Goal: Task Accomplishment & Management: Complete application form

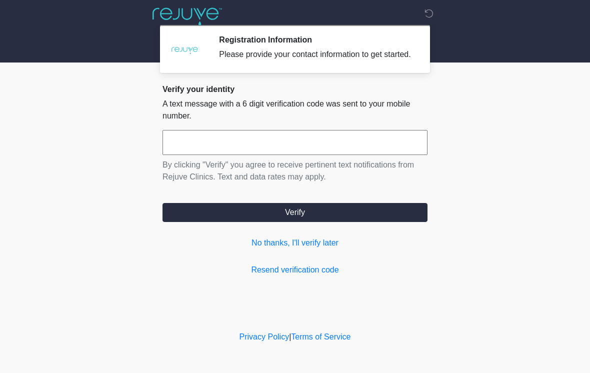
click at [375, 148] on input "text" at bounding box center [295, 142] width 265 height 25
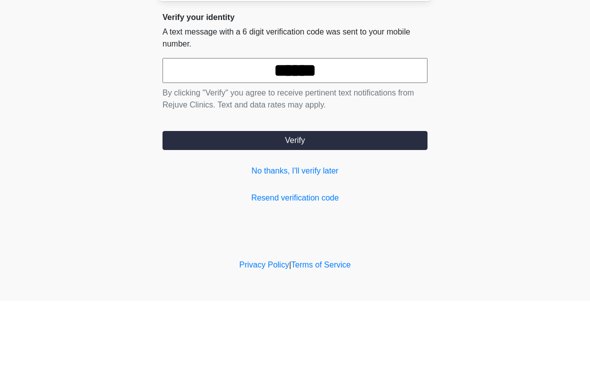
type input "******"
click at [315, 203] on button "Verify" at bounding box center [295, 212] width 265 height 19
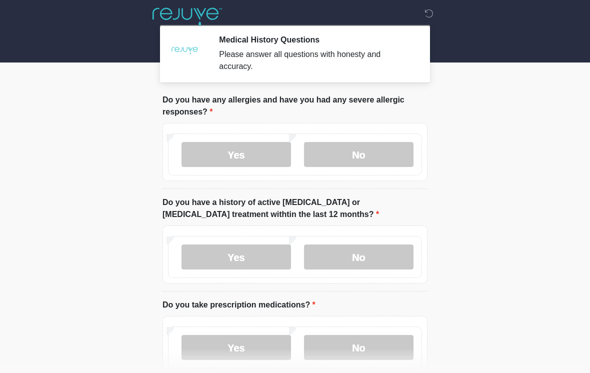
click at [383, 154] on label "No" at bounding box center [359, 154] width 110 height 25
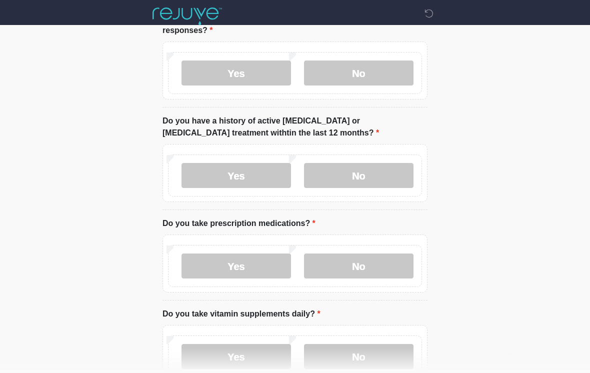
scroll to position [83, 0]
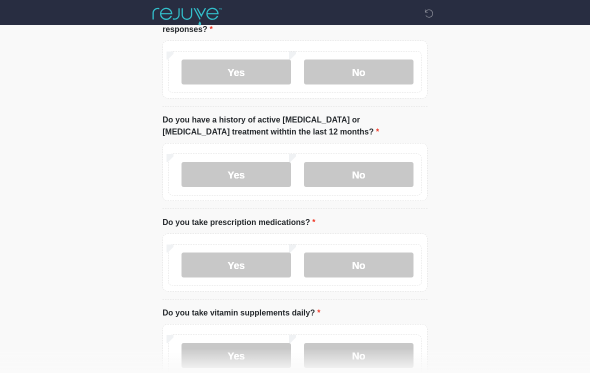
click at [383, 175] on label "No" at bounding box center [359, 174] width 110 height 25
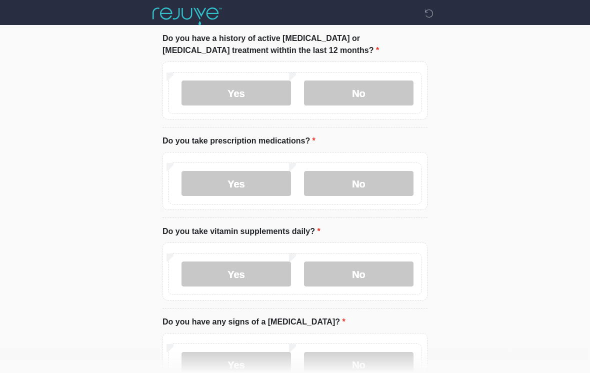
scroll to position [168, 0]
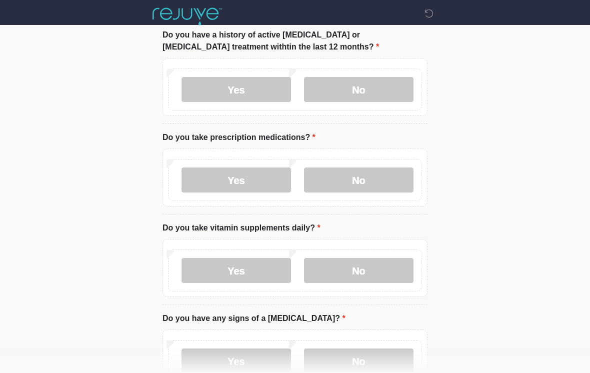
click at [248, 180] on label "Yes" at bounding box center [237, 180] width 110 height 25
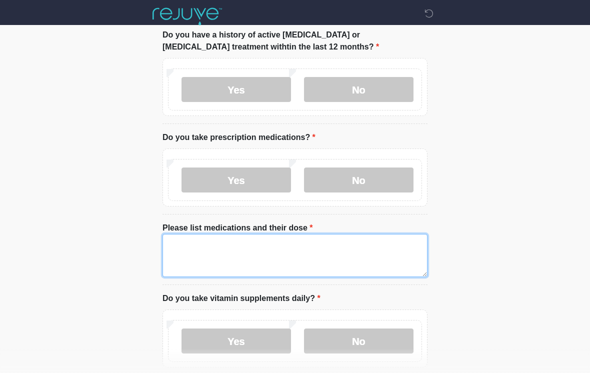
click at [209, 252] on textarea "Please list medications and their dose" at bounding box center [295, 255] width 265 height 43
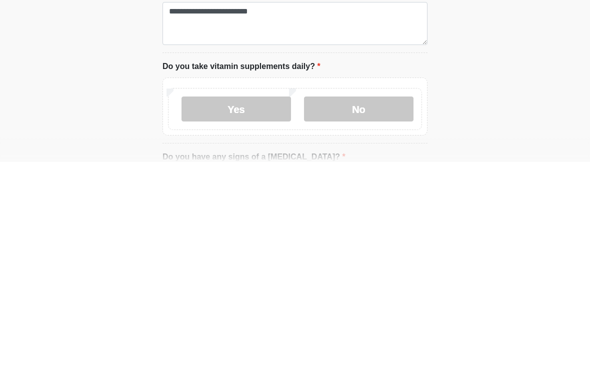
scroll to position [400, 0]
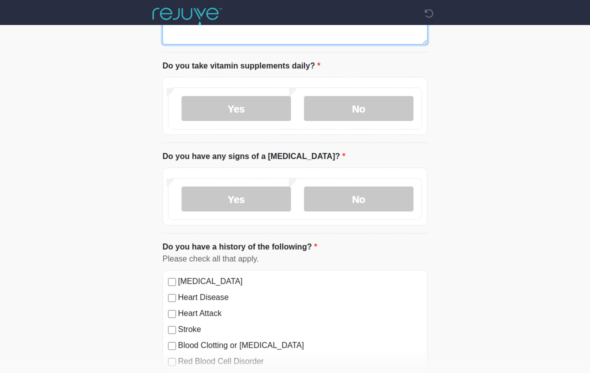
type textarea "**********"
click at [364, 118] on label "No" at bounding box center [359, 108] width 110 height 25
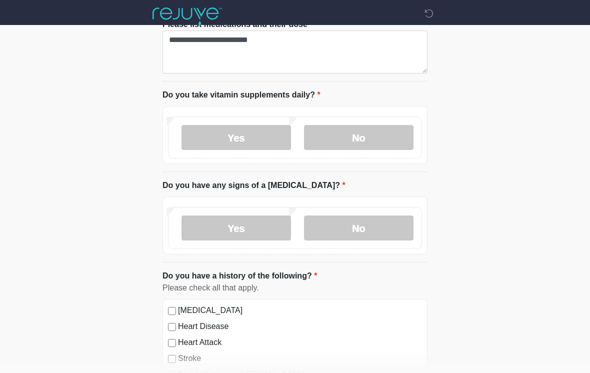
scroll to position [372, 0]
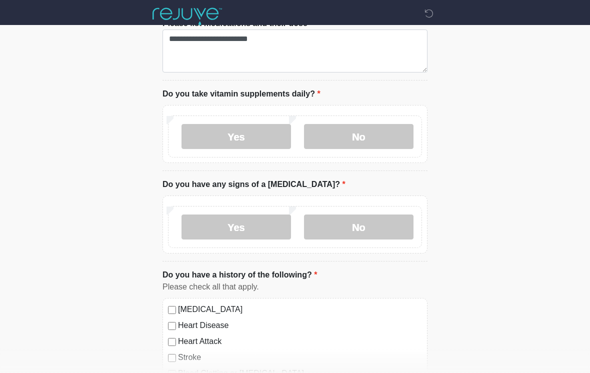
click at [354, 218] on label "No" at bounding box center [359, 227] width 110 height 25
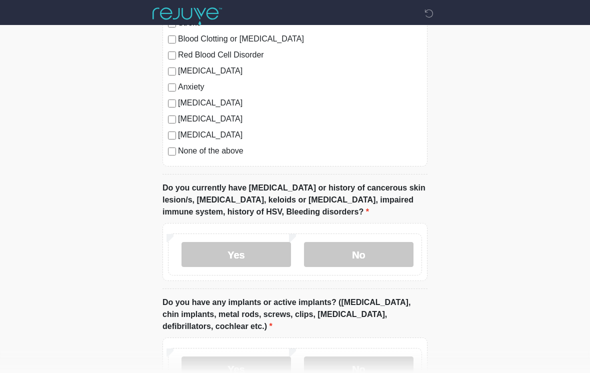
scroll to position [748, 0]
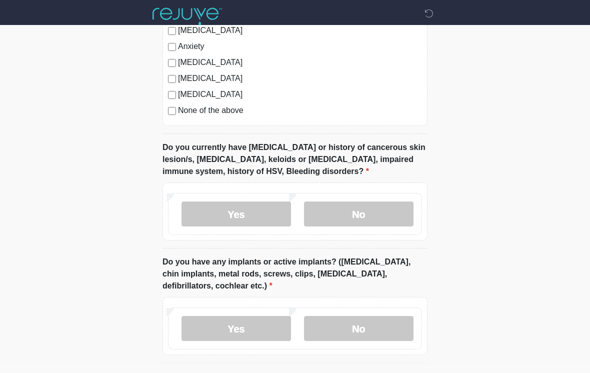
click at [245, 212] on label "Yes" at bounding box center [237, 214] width 110 height 25
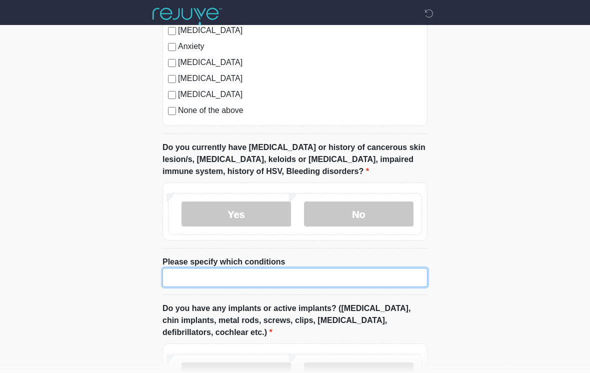
click at [210, 278] on input "Please specify which conditions" at bounding box center [295, 277] width 265 height 19
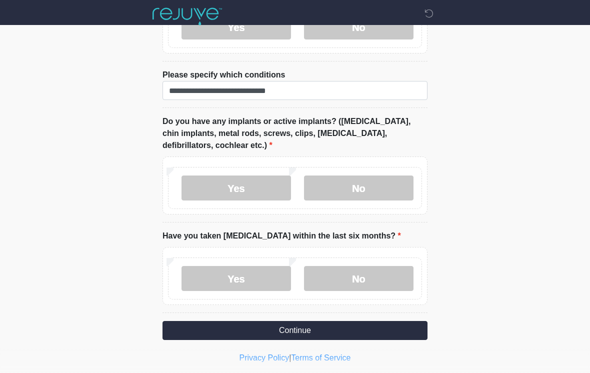
scroll to position [938, 0]
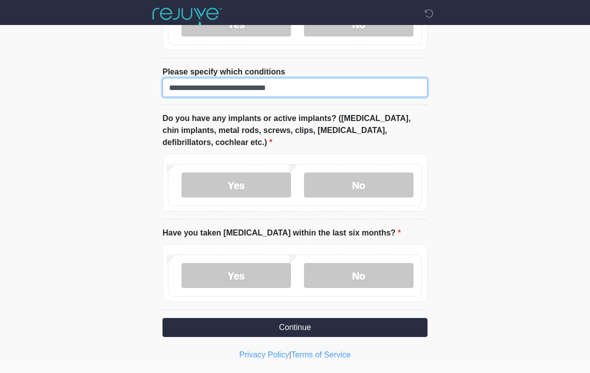
type input "**********"
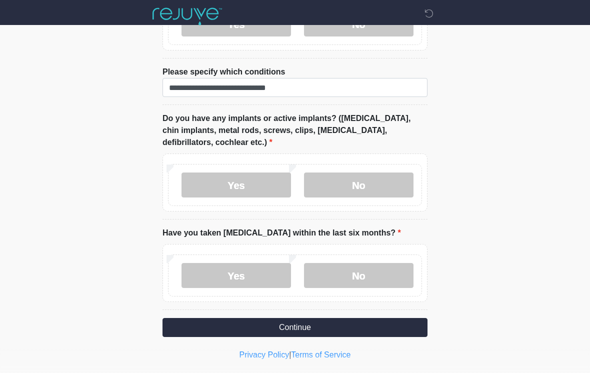
click at [363, 185] on label "No" at bounding box center [359, 185] width 110 height 25
click at [378, 271] on label "No" at bounding box center [359, 275] width 110 height 25
click at [295, 326] on button "Continue" at bounding box center [295, 327] width 265 height 19
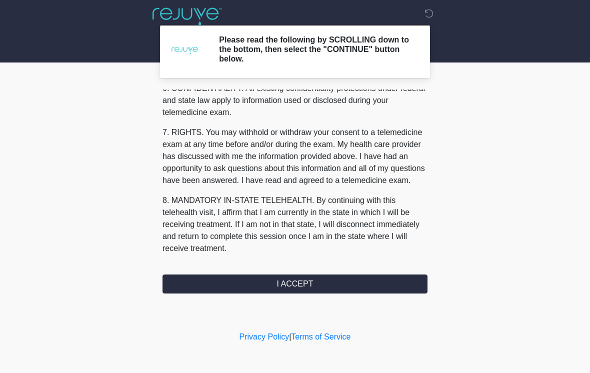
scroll to position [407, 0]
click at [292, 289] on button "I ACCEPT" at bounding box center [295, 284] width 265 height 19
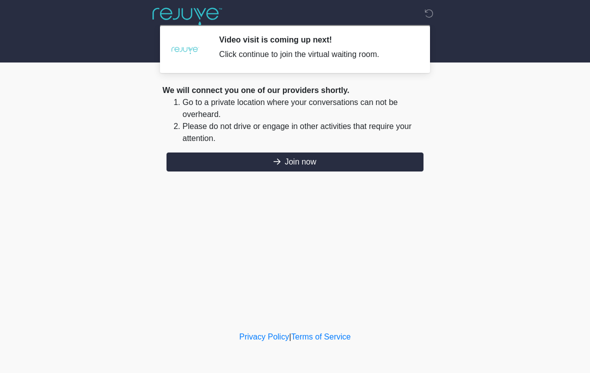
click at [310, 171] on button "Join now" at bounding box center [295, 162] width 257 height 19
